Goal: Task Accomplishment & Management: Manage account settings

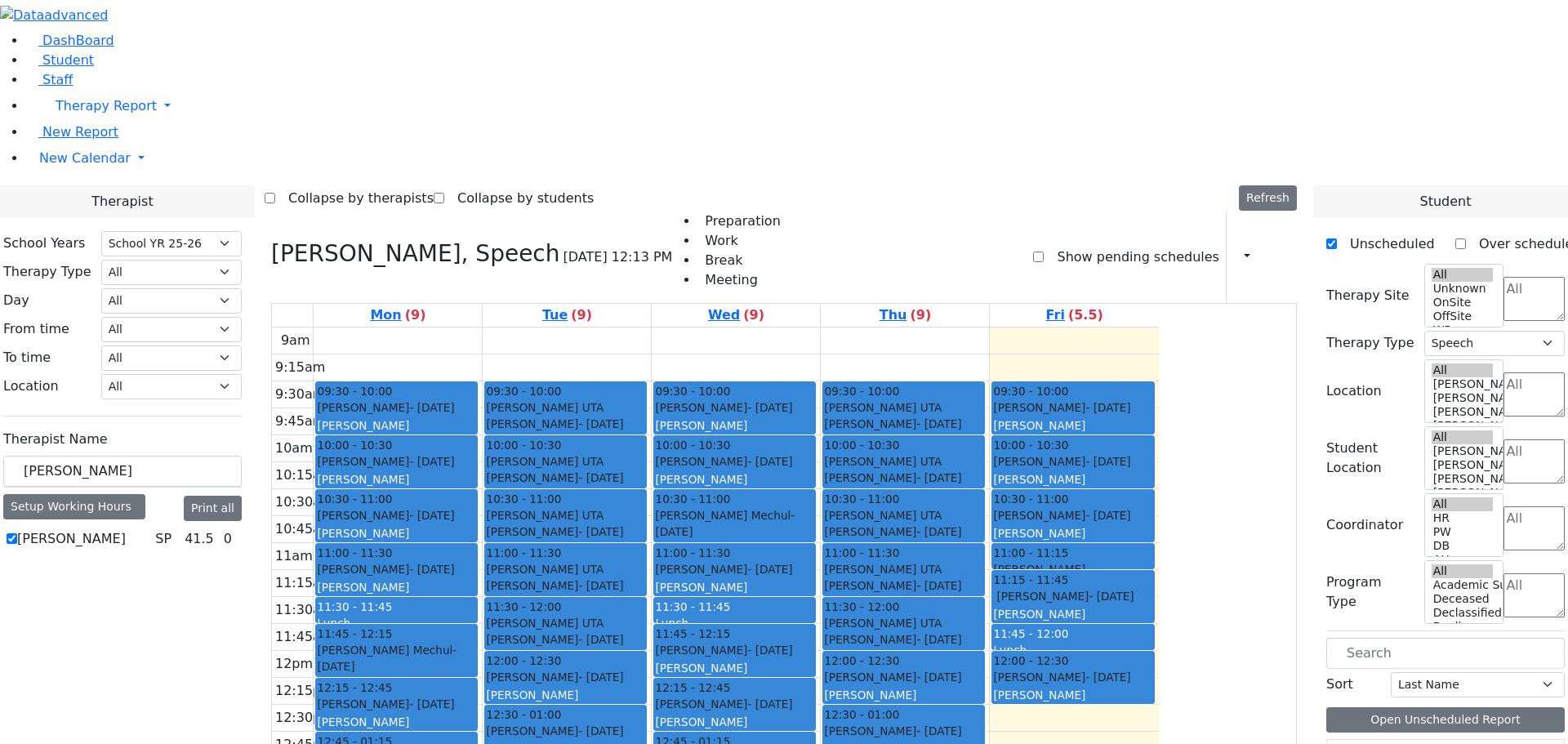
select select "212"
select select "3"
click at [271, 240] on icon at bounding box center [271, 254] width 0 height 27
checkbox input "false"
select select
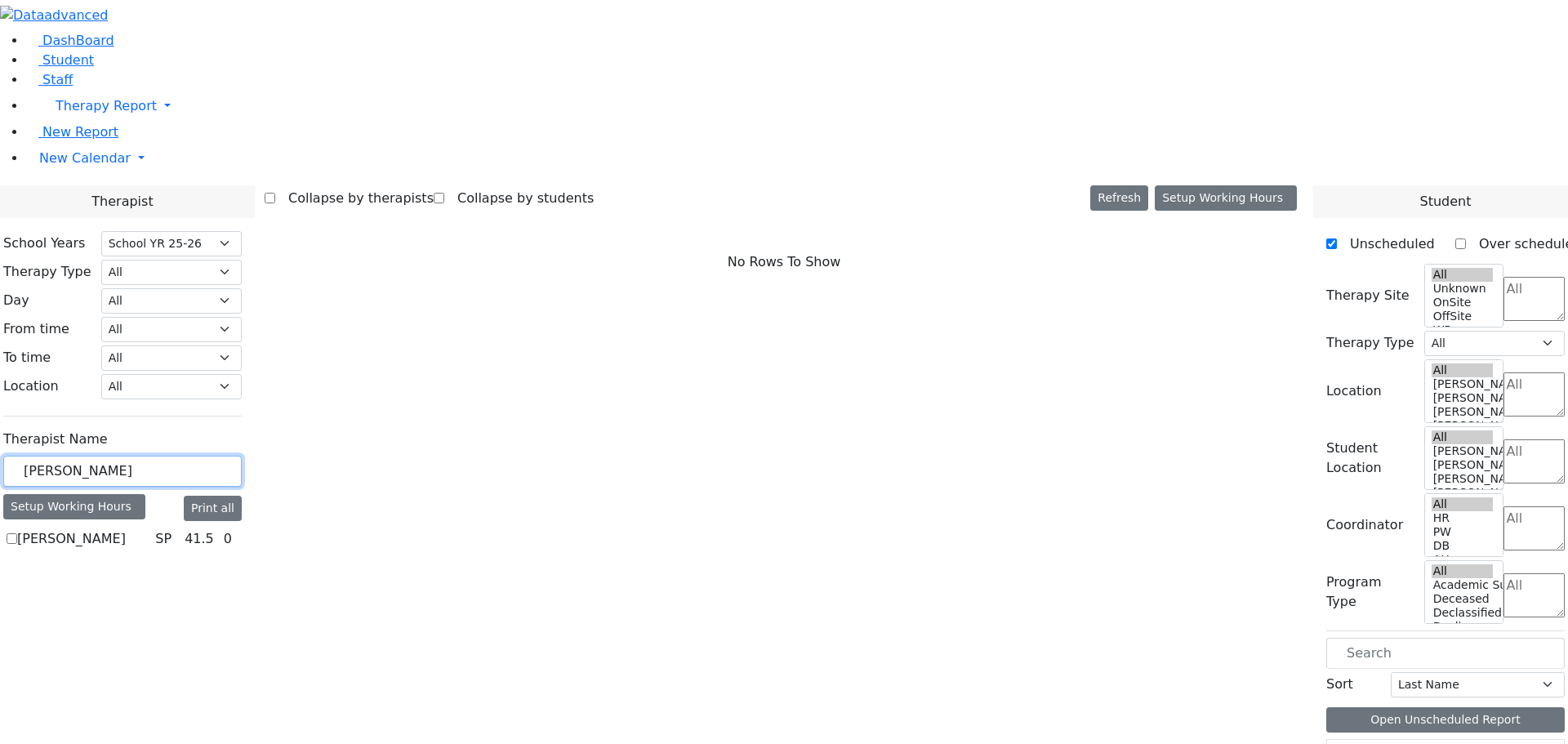
drag, startPoint x: 268, startPoint y: 280, endPoint x: 153, endPoint y: 277, distance: 115.0
type input "[PERSON_NAME]"
click at [149, 529] on label "[PERSON_NAME] ([PERSON_NAME]) [PERSON_NAME]" at bounding box center [83, 559] width 132 height 59
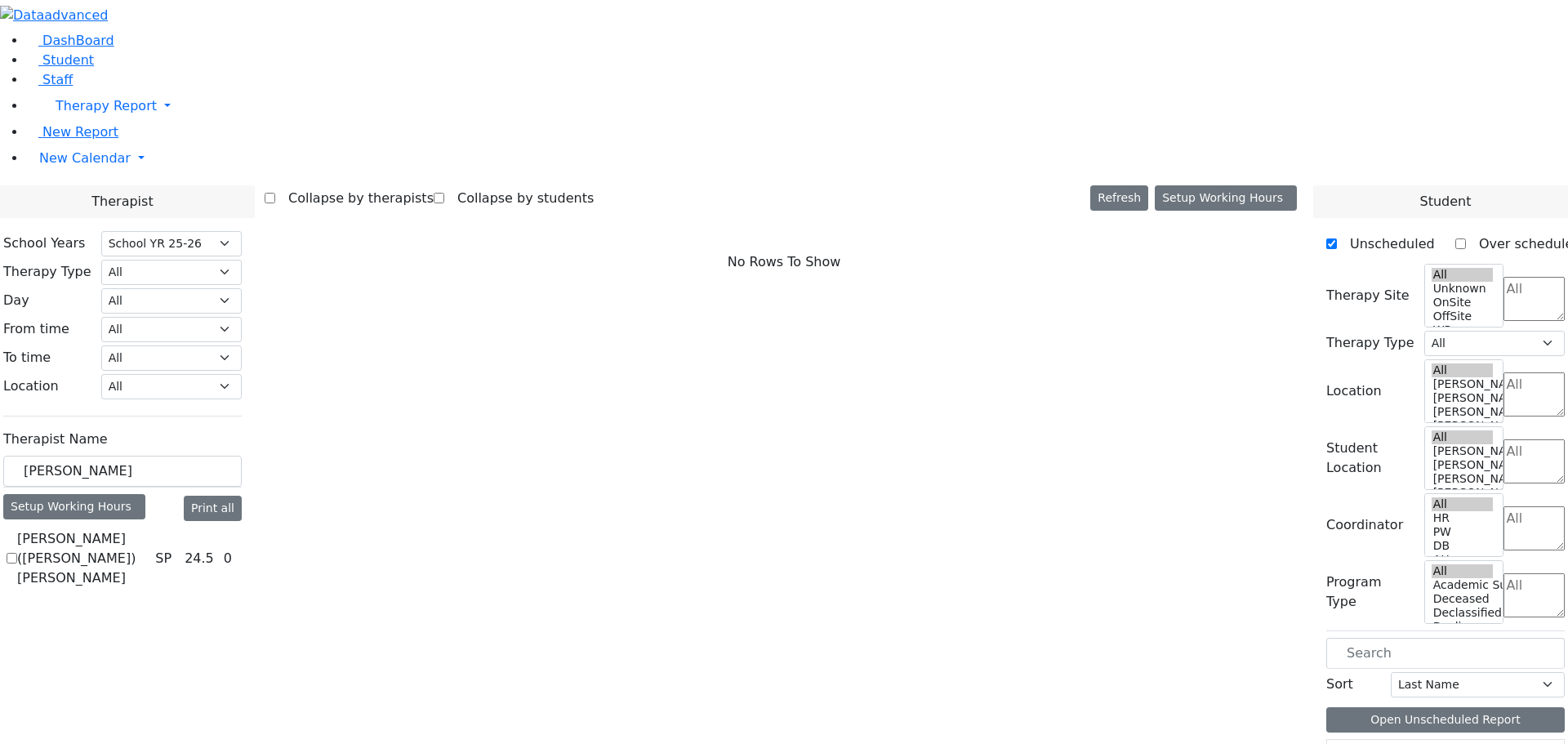
click at [149, 529] on label "[PERSON_NAME] ([PERSON_NAME]) [PERSON_NAME]" at bounding box center [83, 559] width 132 height 59
click at [18, 553] on input "[PERSON_NAME] ([PERSON_NAME]) [PERSON_NAME]" at bounding box center [12, 558] width 11 height 11
checkbox input "true"
select select "3"
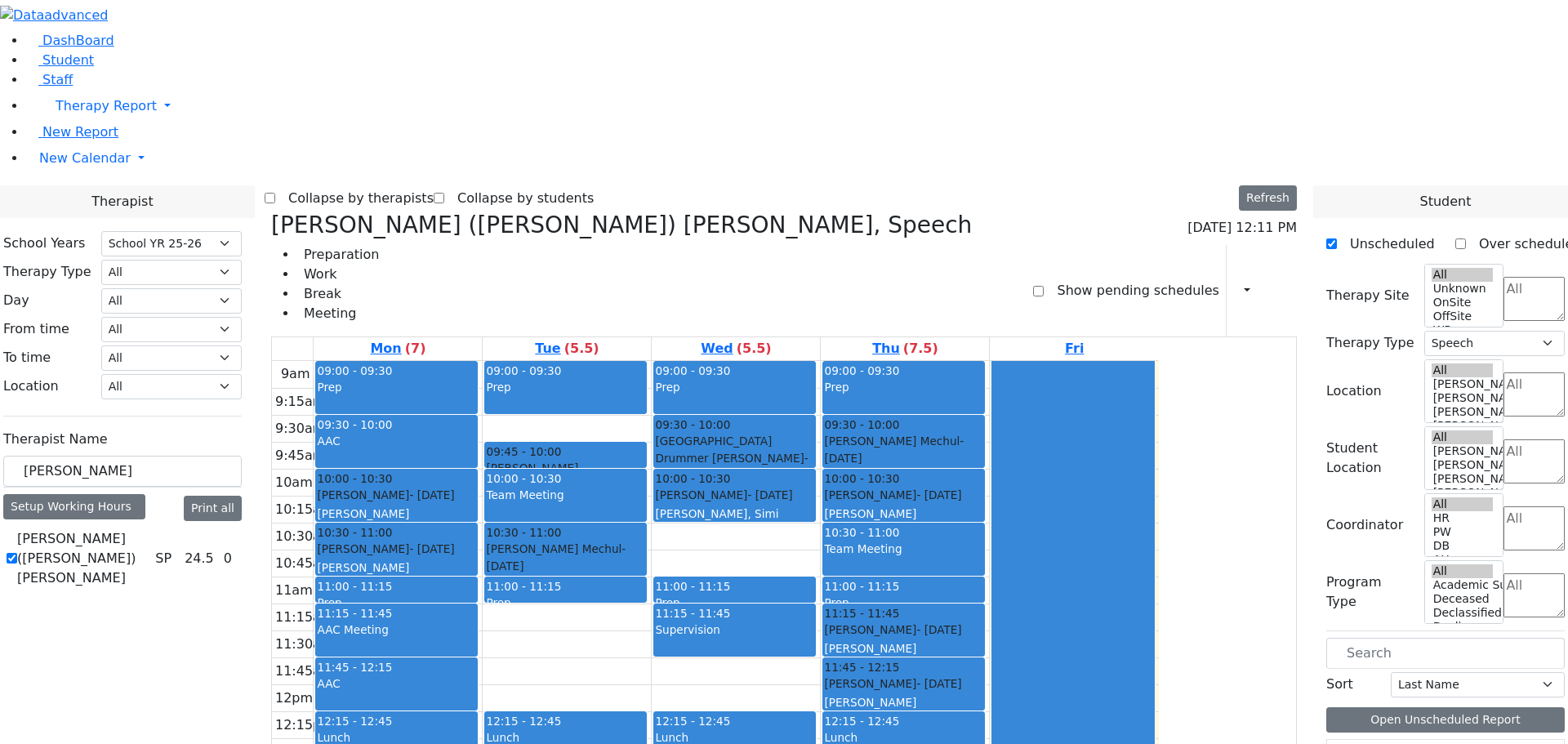
scroll to position [3, 0]
